Goal: Information Seeking & Learning: Learn about a topic

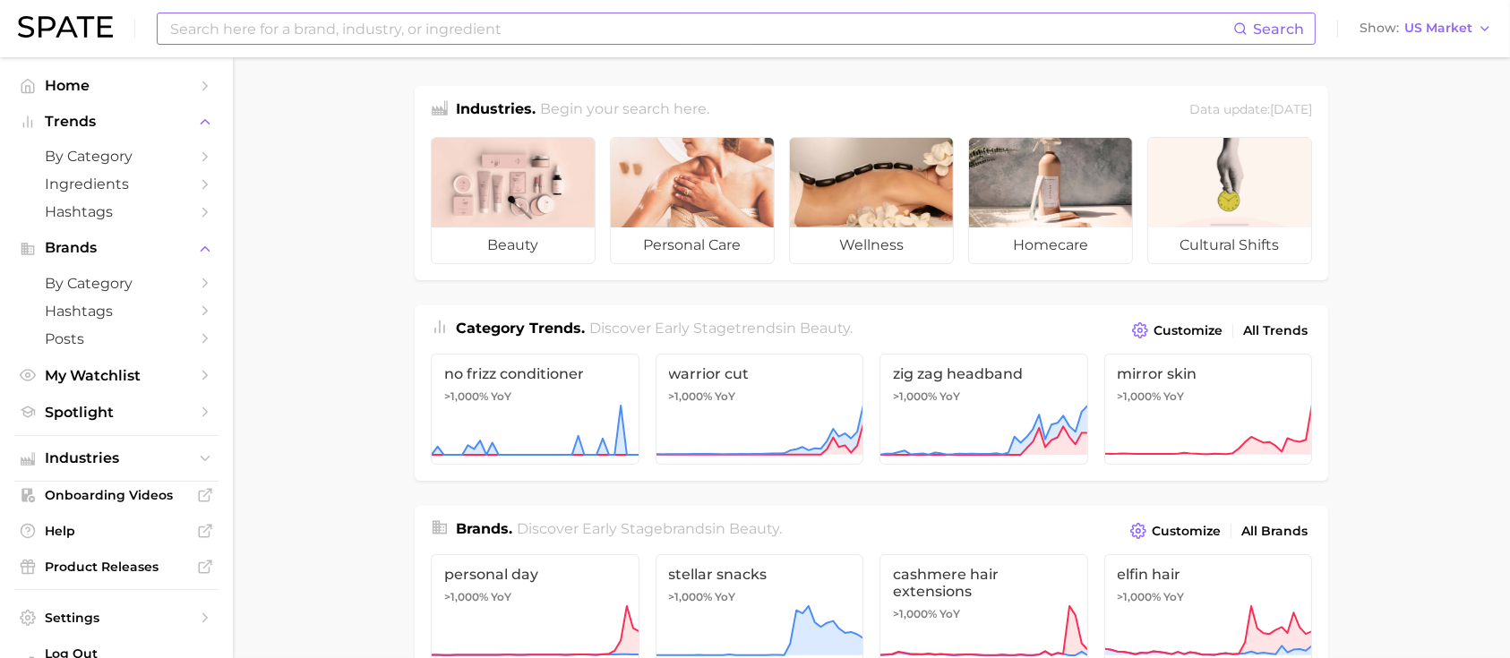
click at [333, 30] on input at bounding box center [700, 28] width 1065 height 30
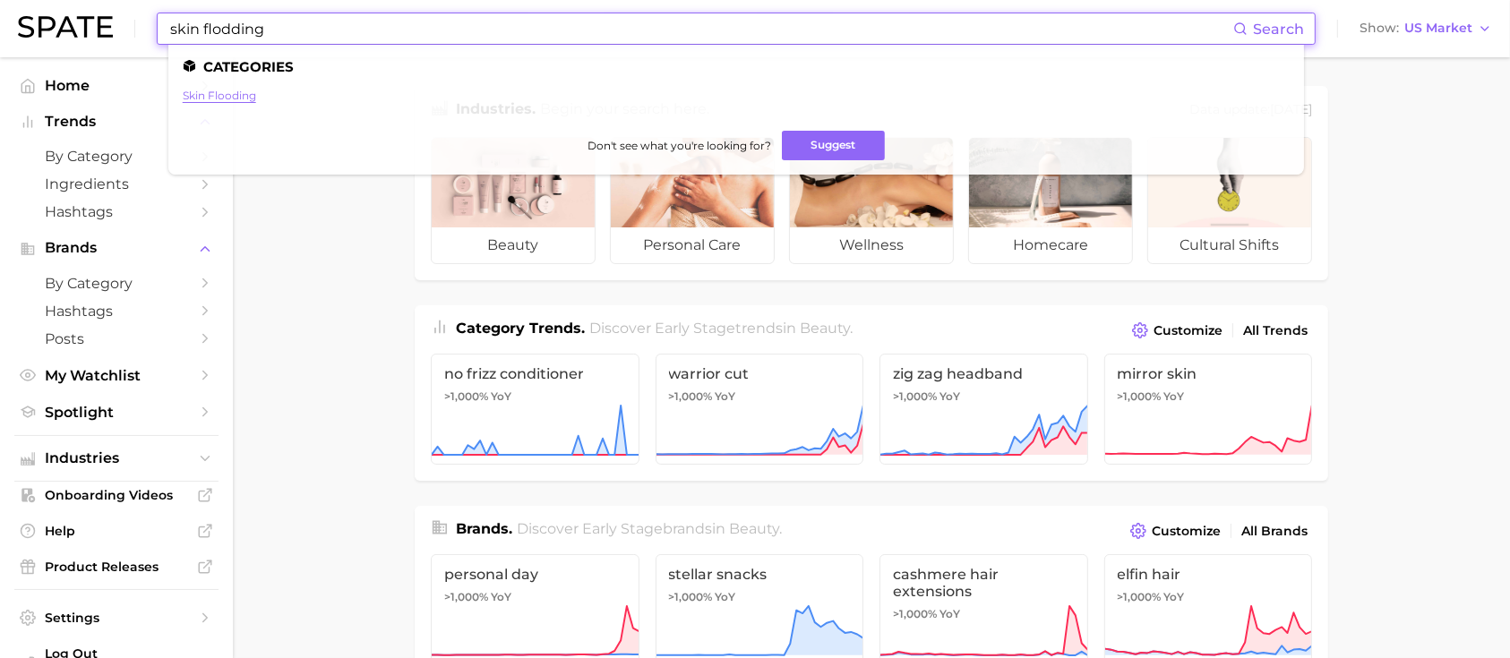
type input "skin flodding"
click at [219, 93] on link "skin flooding" at bounding box center [219, 95] width 73 height 13
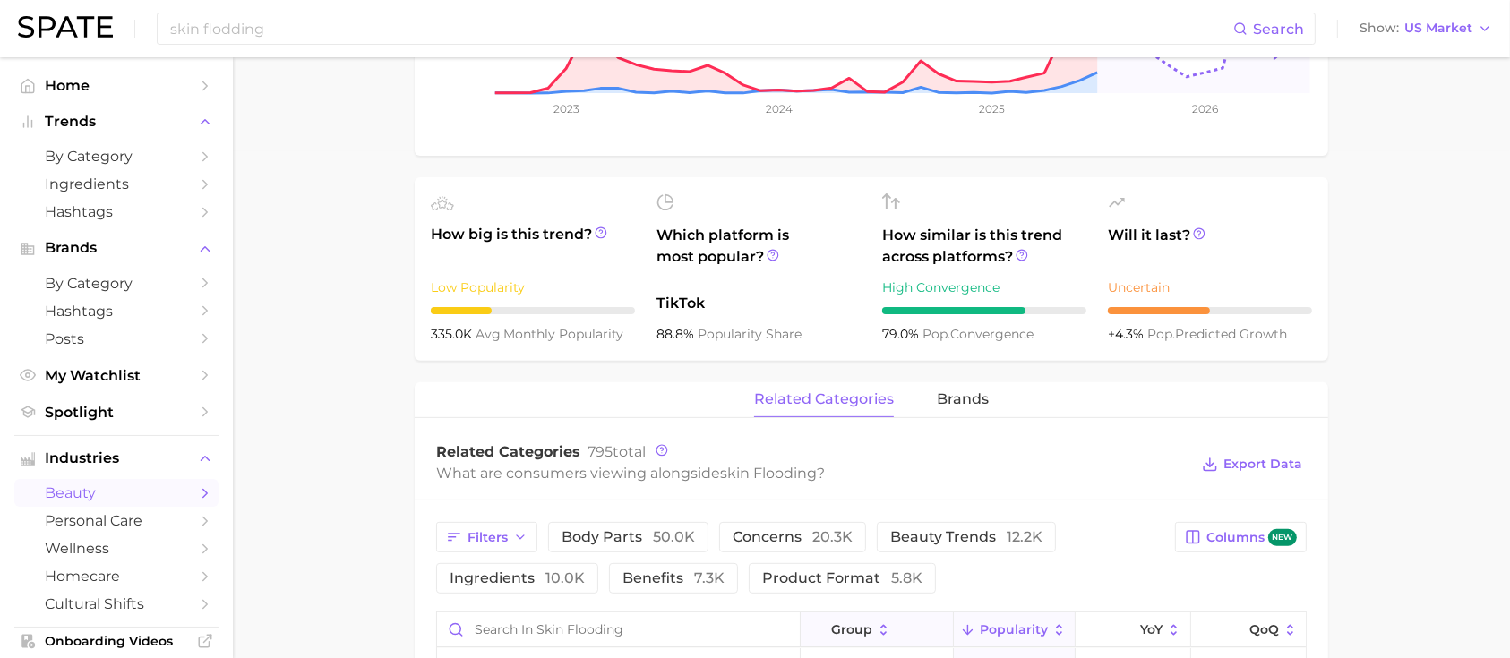
scroll to position [716, 0]
